Goal: Find specific page/section: Find specific page/section

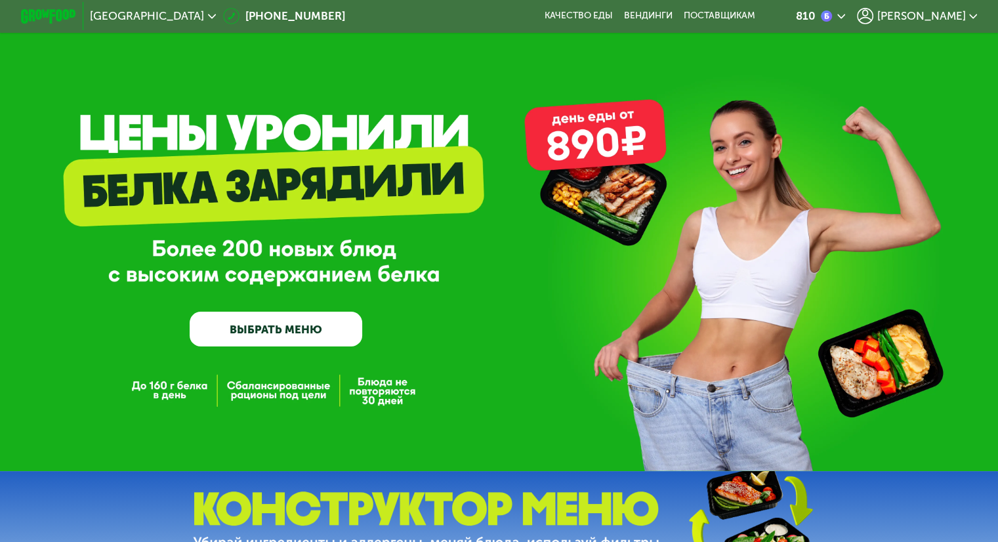
click at [927, 18] on span "[PERSON_NAME]" at bounding box center [920, 15] width 89 height 11
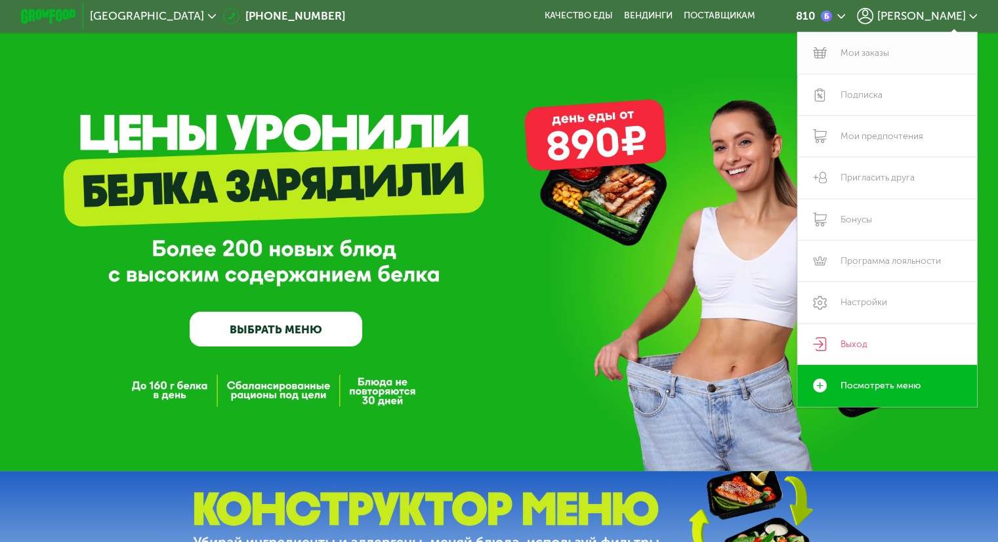
click at [851, 58] on link "Мои заказы" at bounding box center [887, 52] width 180 height 41
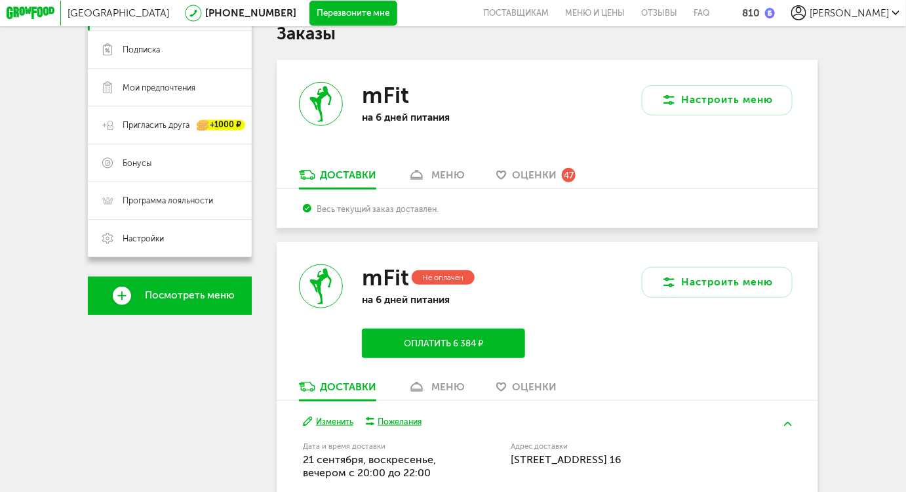
scroll to position [119, 0]
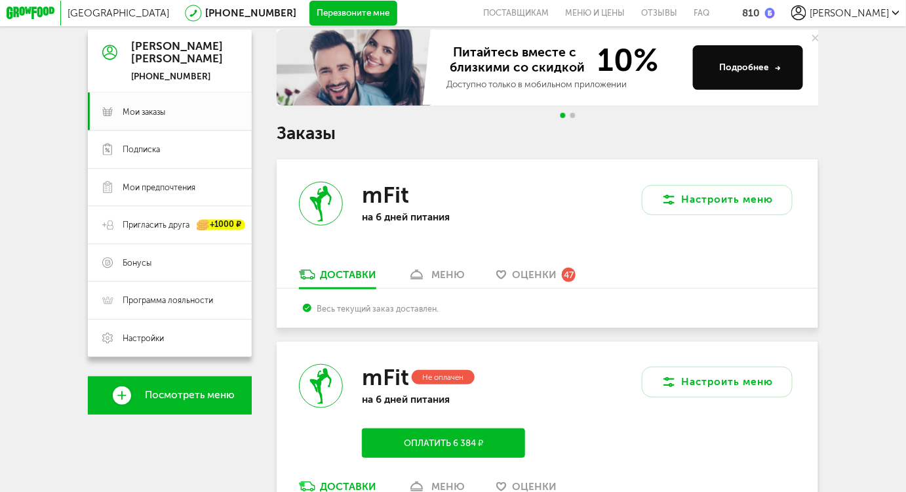
click at [426, 280] on link "меню" at bounding box center [437, 278] width 70 height 20
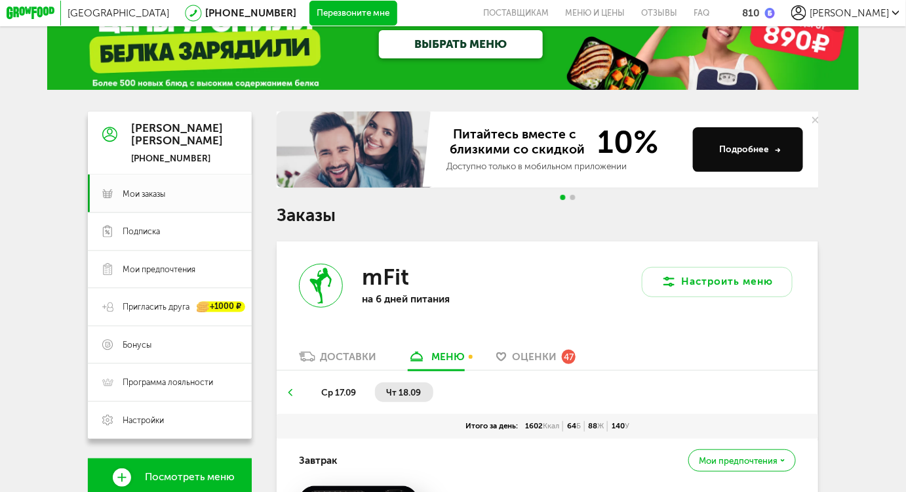
scroll to position [10, 0]
